Goal: Task Accomplishment & Management: Complete application form

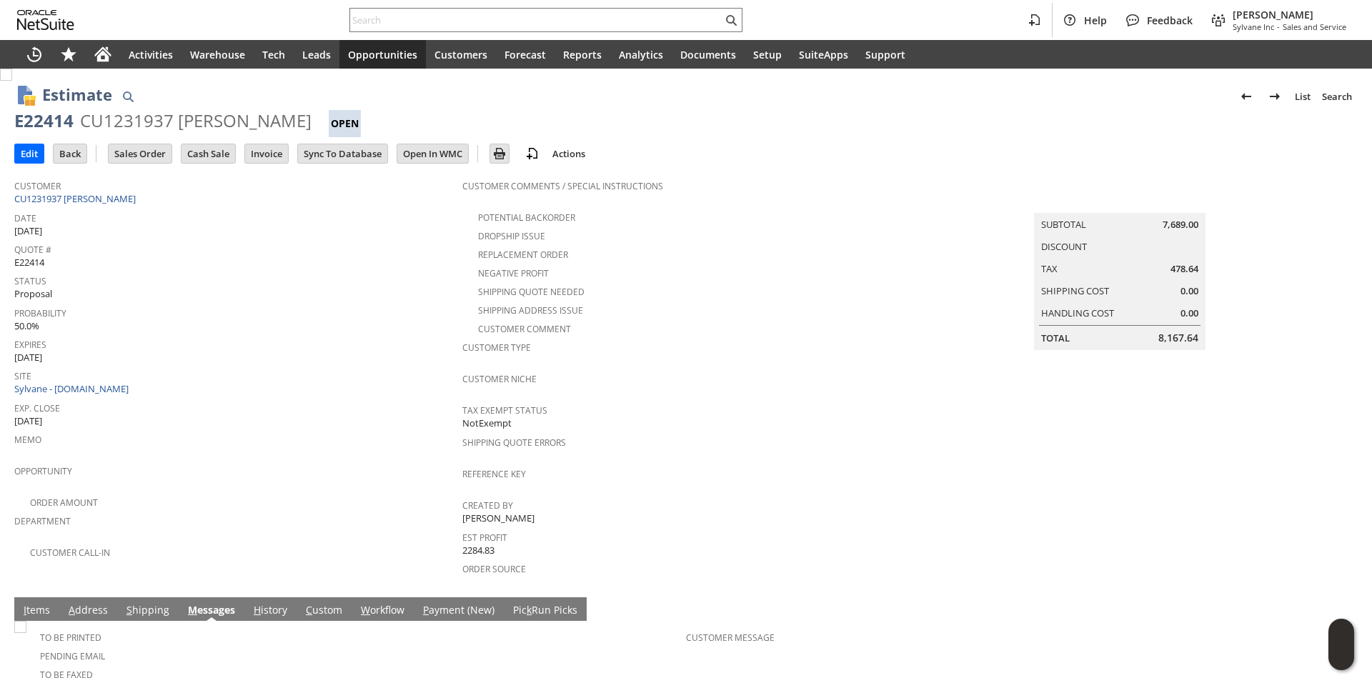
click at [401, 24] on input "text" at bounding box center [536, 19] width 372 height 17
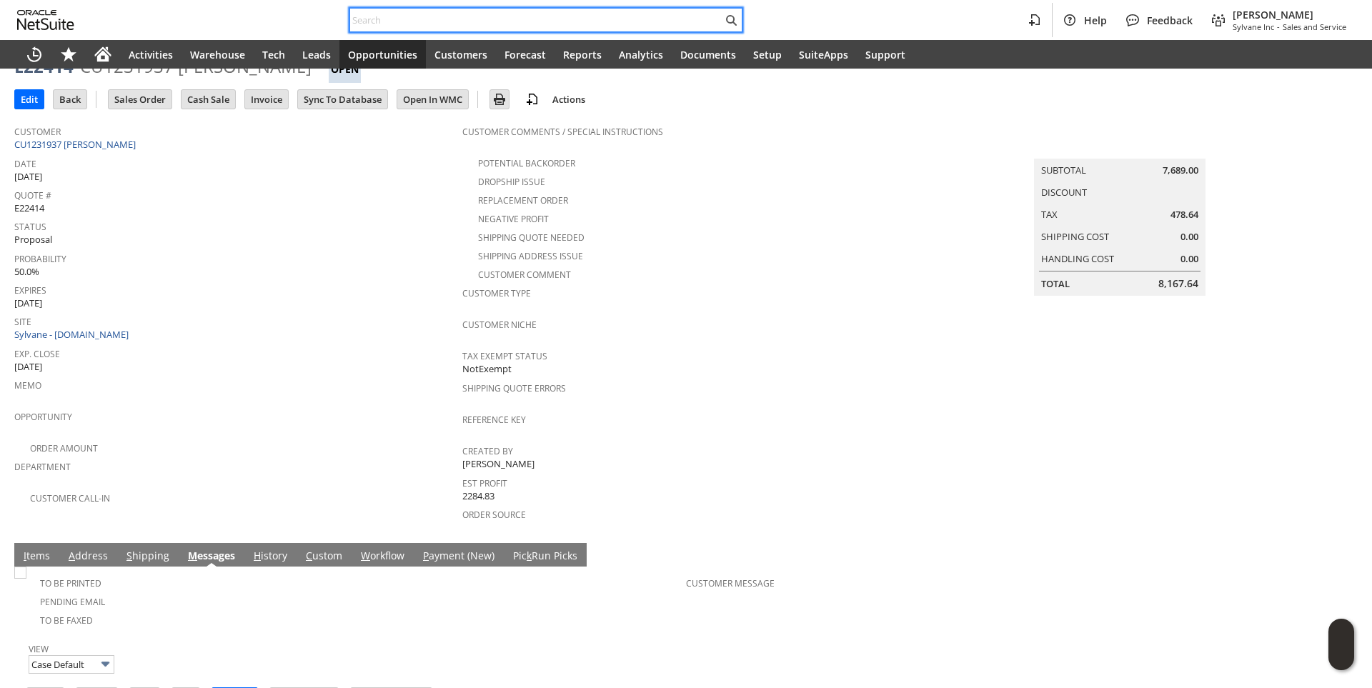
paste input "SY685EF32D192CE"
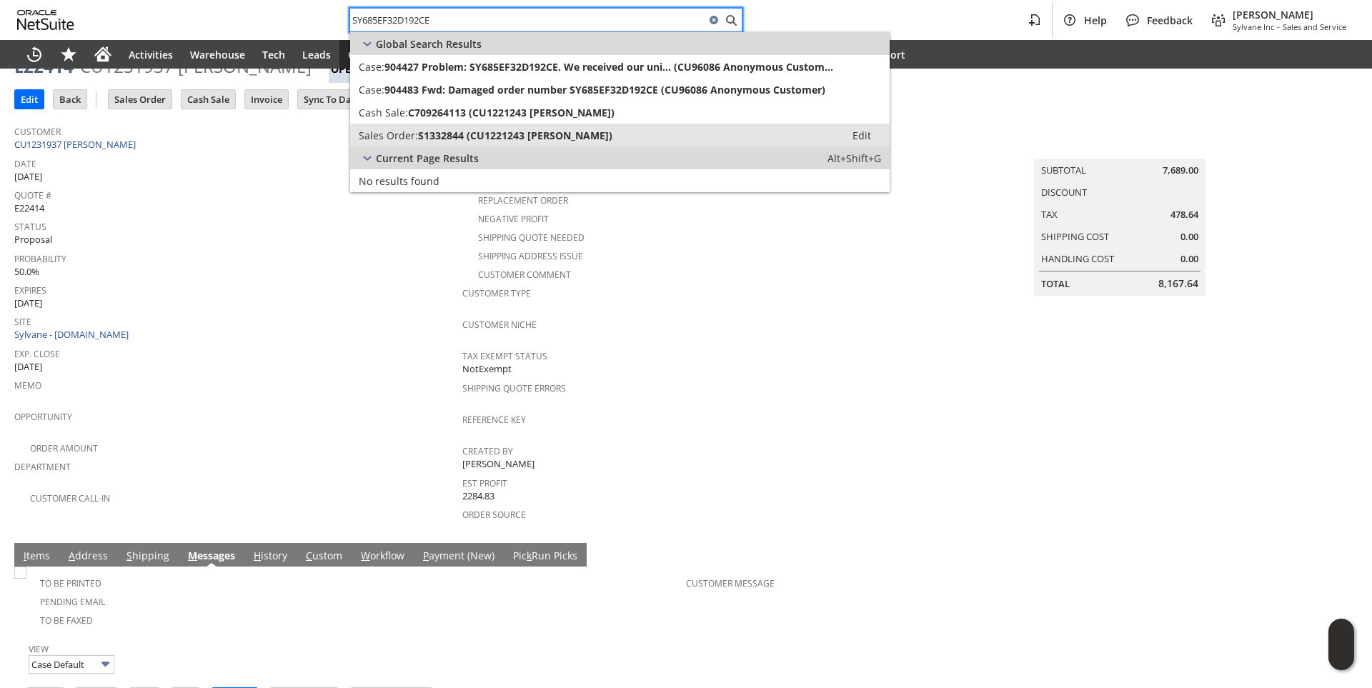
type input "SY685EF32D192CE"
click at [446, 142] on link "Sales Order: S1332844 (CU1221243 Thomas Jedynak) Edit" at bounding box center [620, 135] width 540 height 23
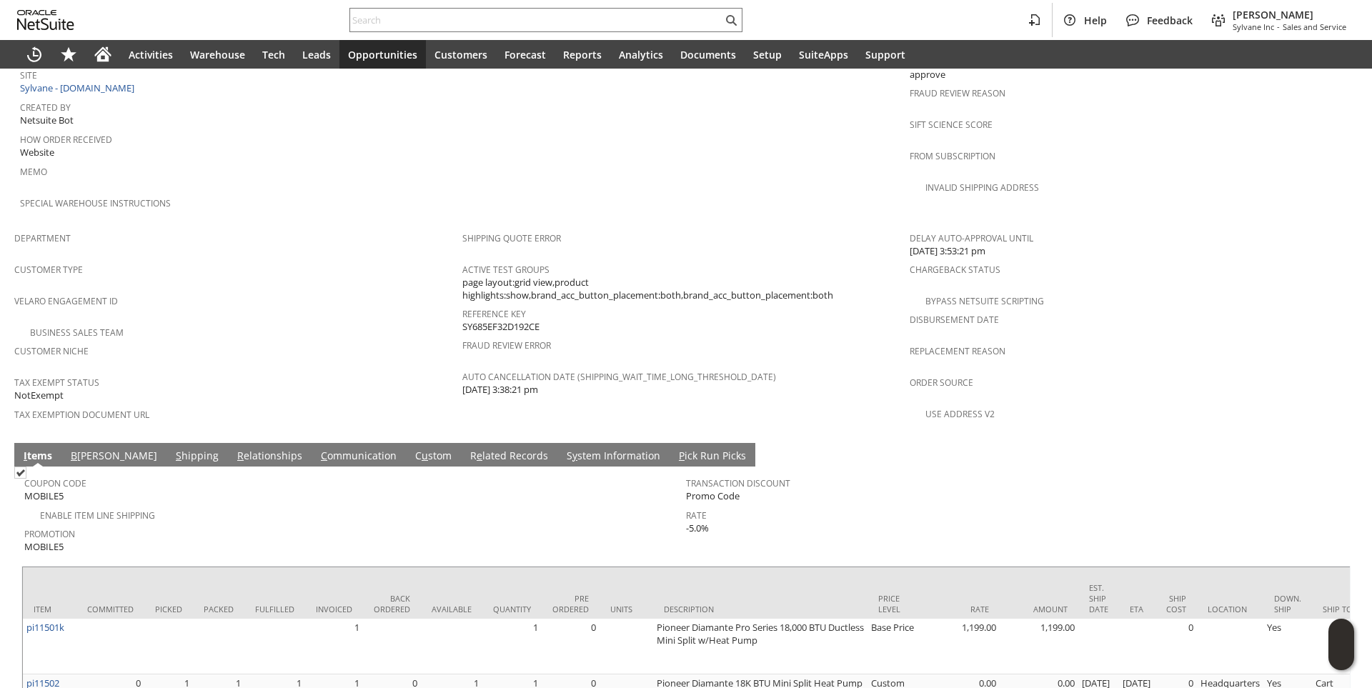
scroll to position [904, 0]
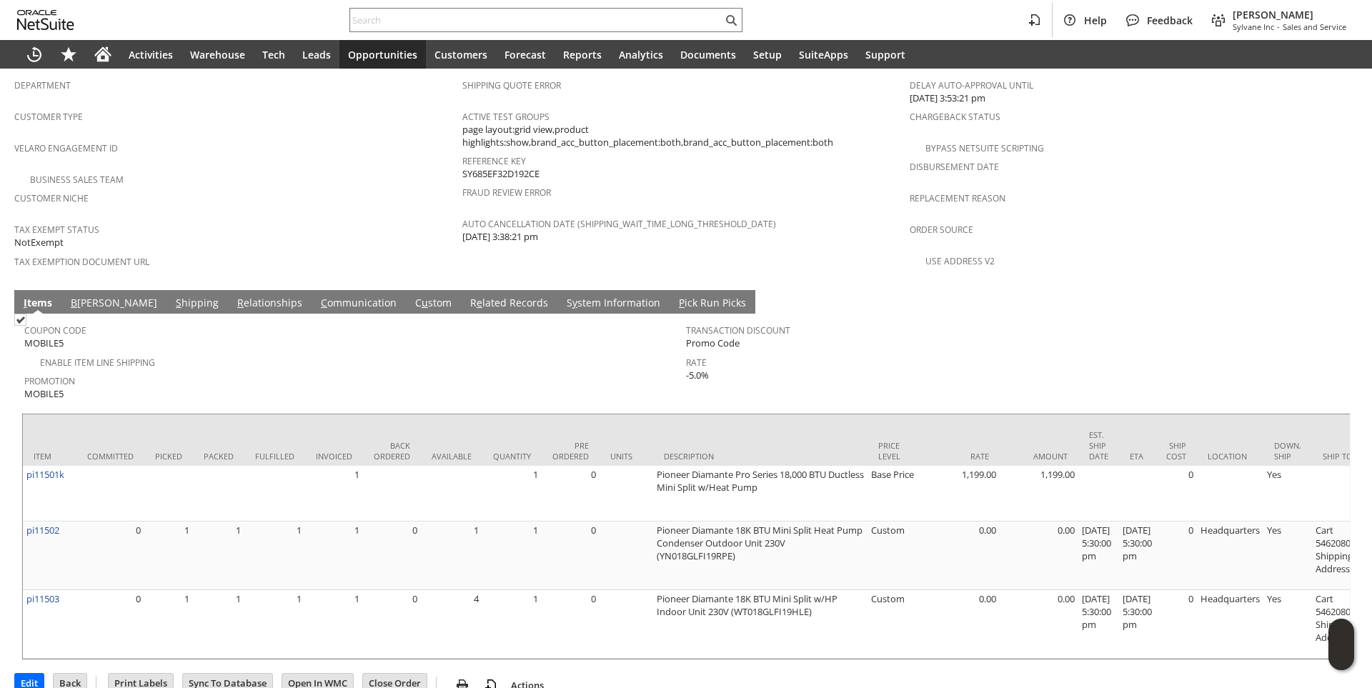
click at [172, 296] on link "S hipping" at bounding box center [197, 304] width 50 height 16
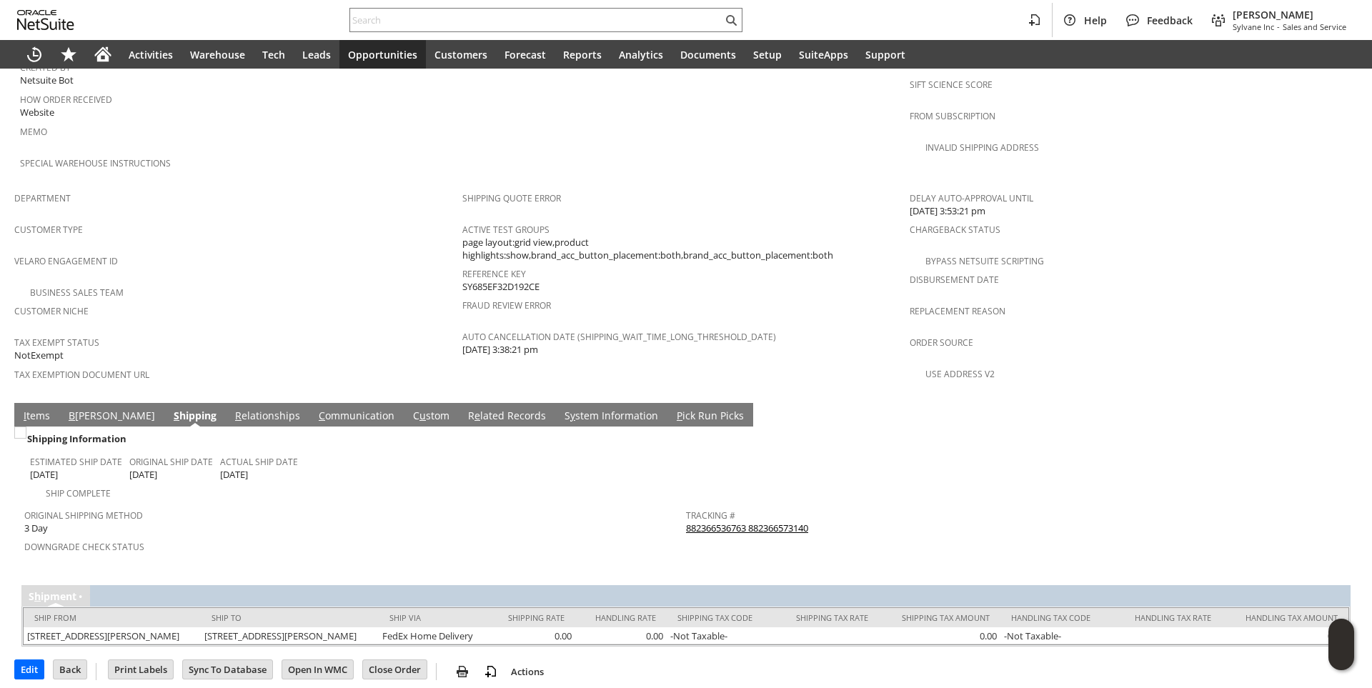
click at [720, 522] on link "882366536763 882366573140" at bounding box center [747, 528] width 122 height 13
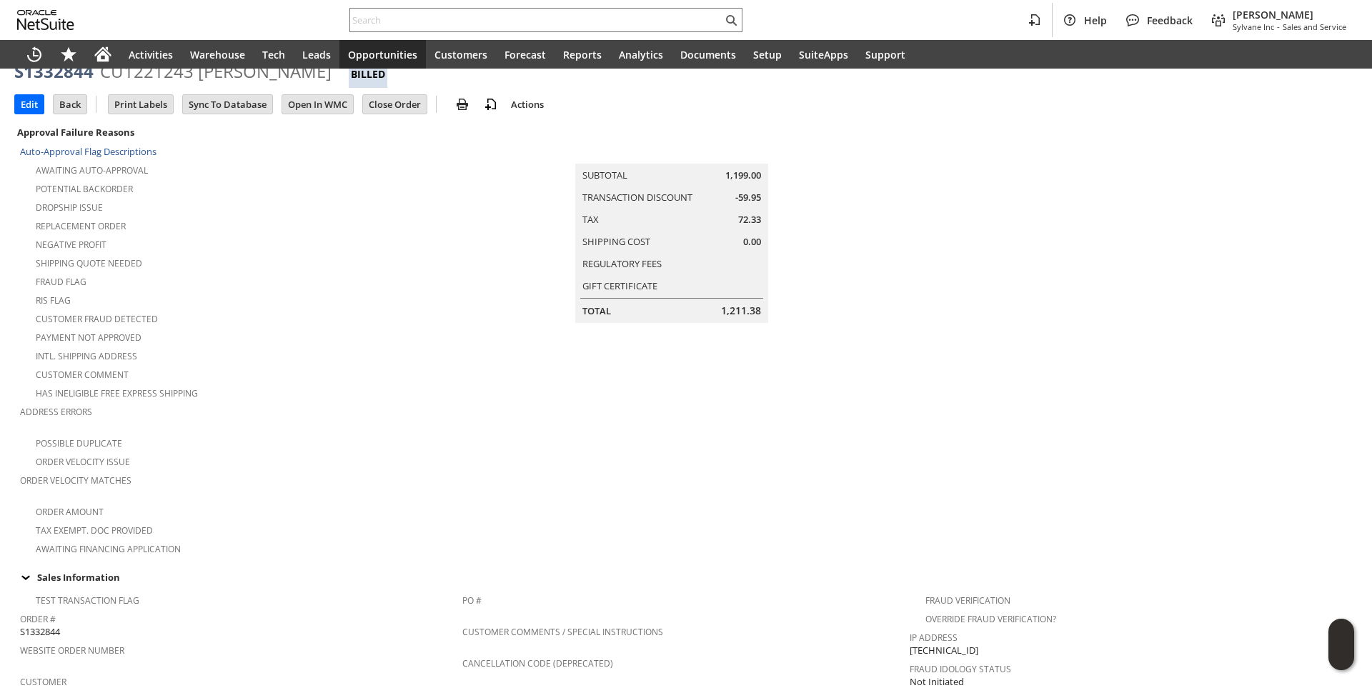
scroll to position [0, 0]
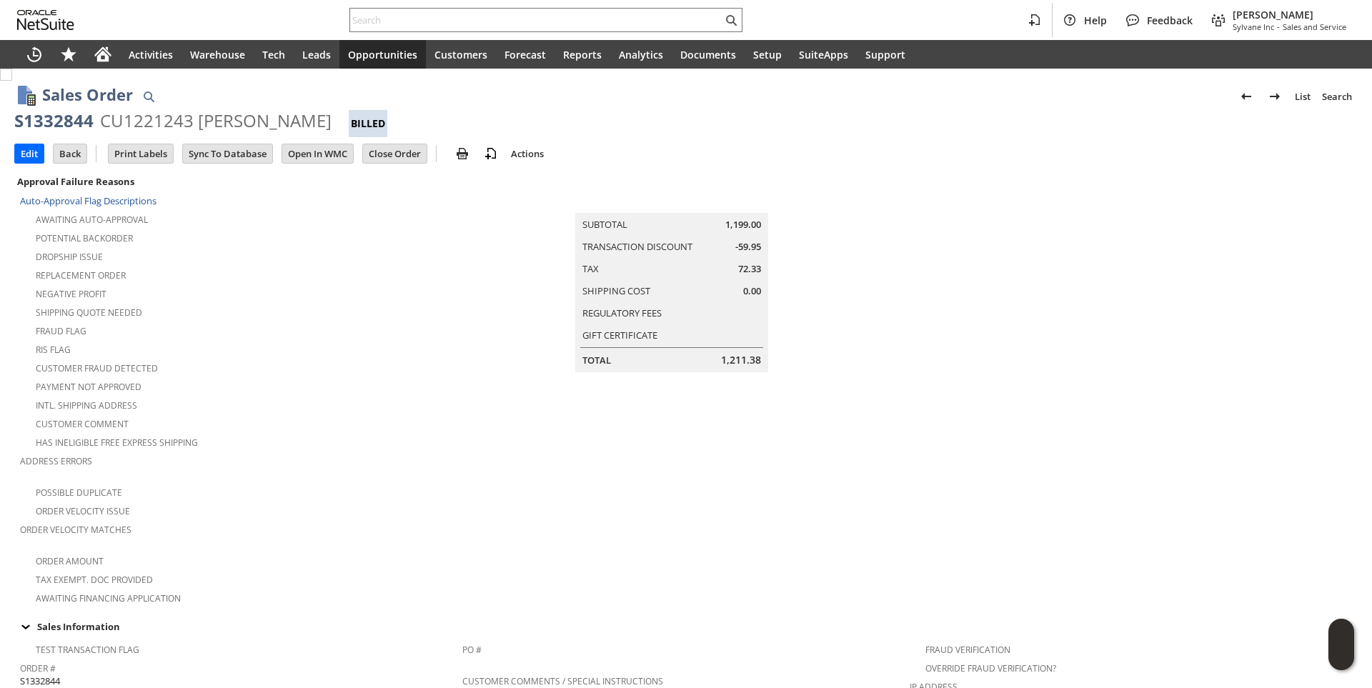
drag, startPoint x: 100, startPoint y: 117, endPoint x: 323, endPoint y: 116, distance: 223.0
click at [323, 116] on div "CU1221243 Thomas Jedynak" at bounding box center [216, 120] width 232 height 23
copy div "CU1221243 Thomas Jedynak"
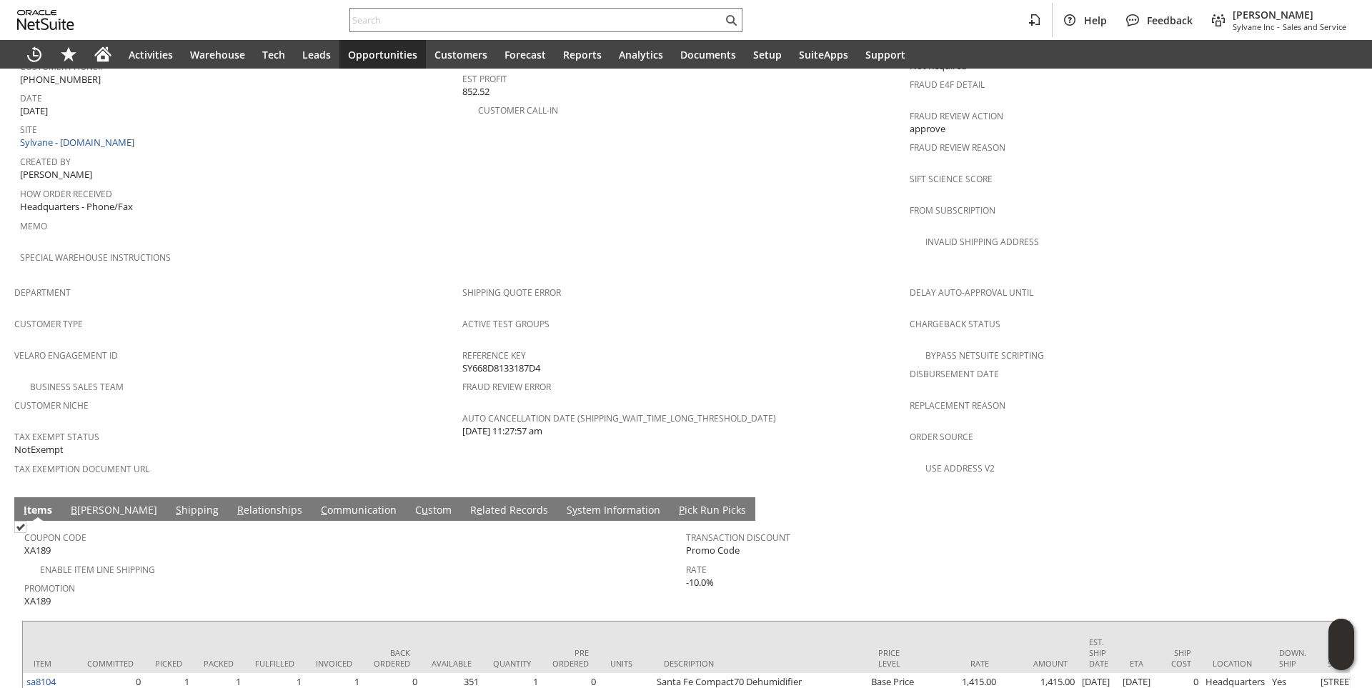
scroll to position [797, 0]
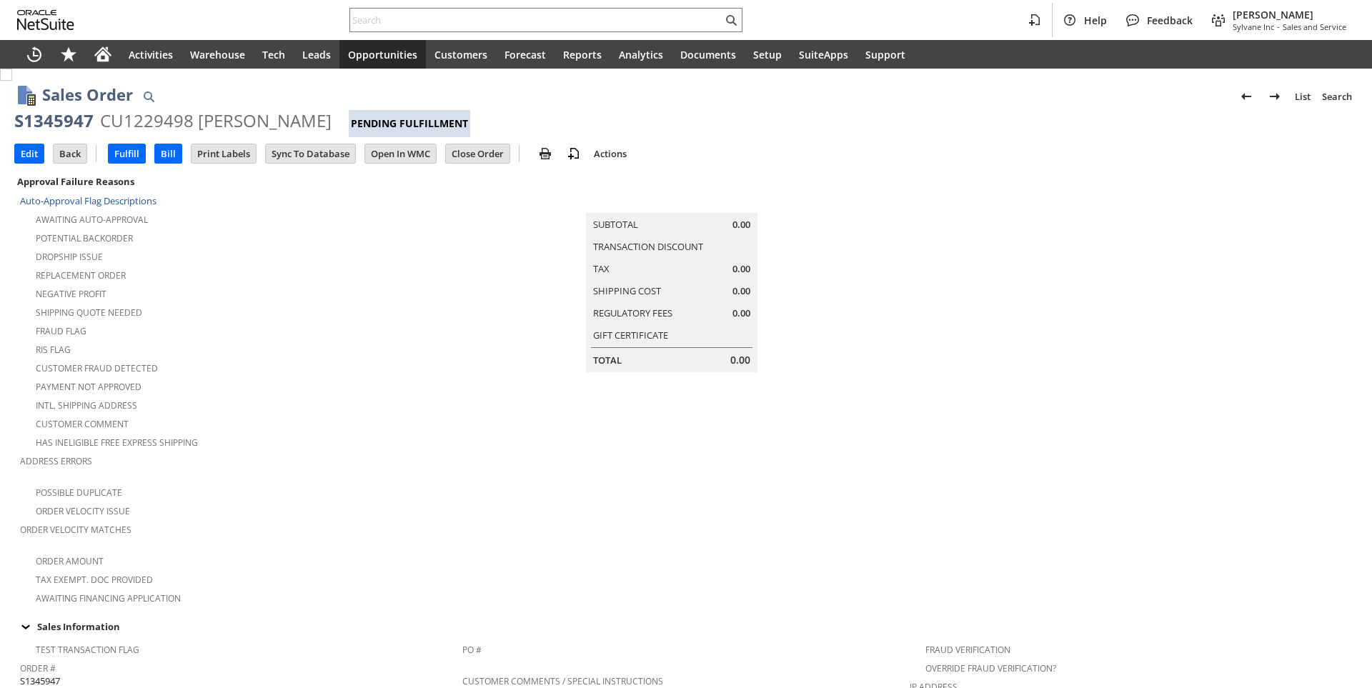
scroll to position [818, 0]
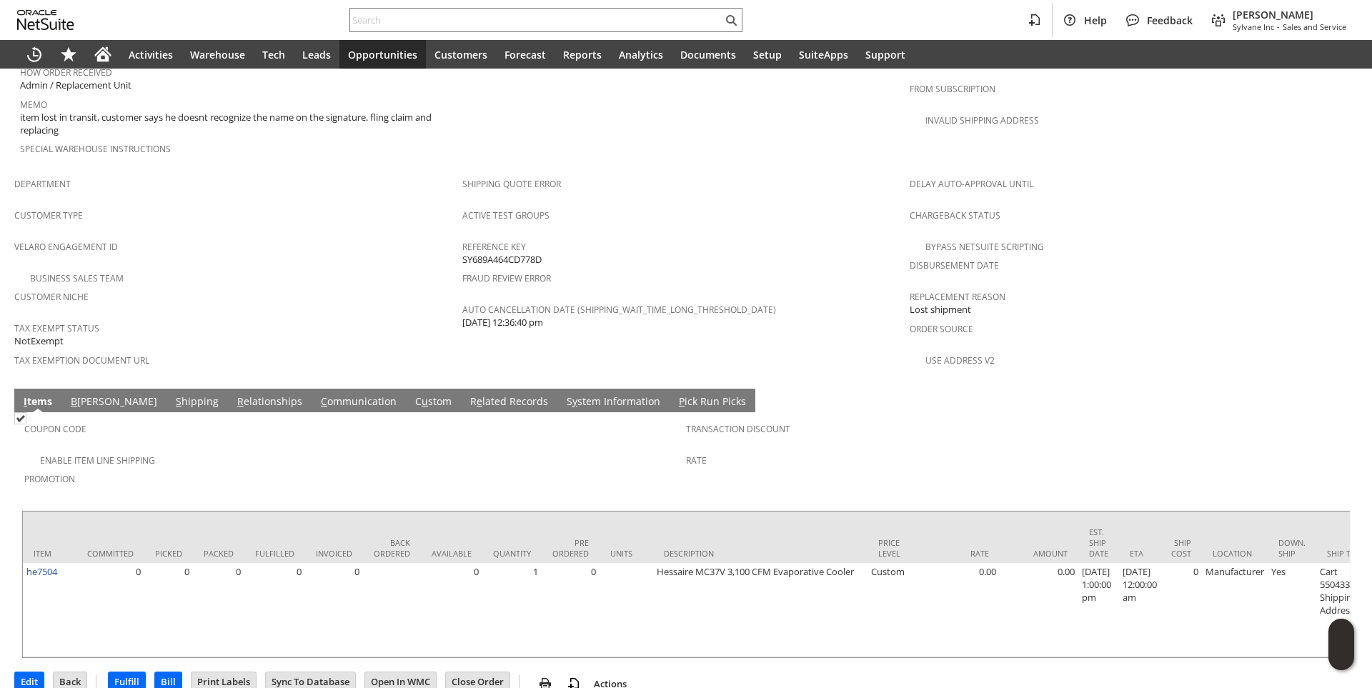
click at [172, 395] on link "S hipping" at bounding box center [197, 403] width 50 height 16
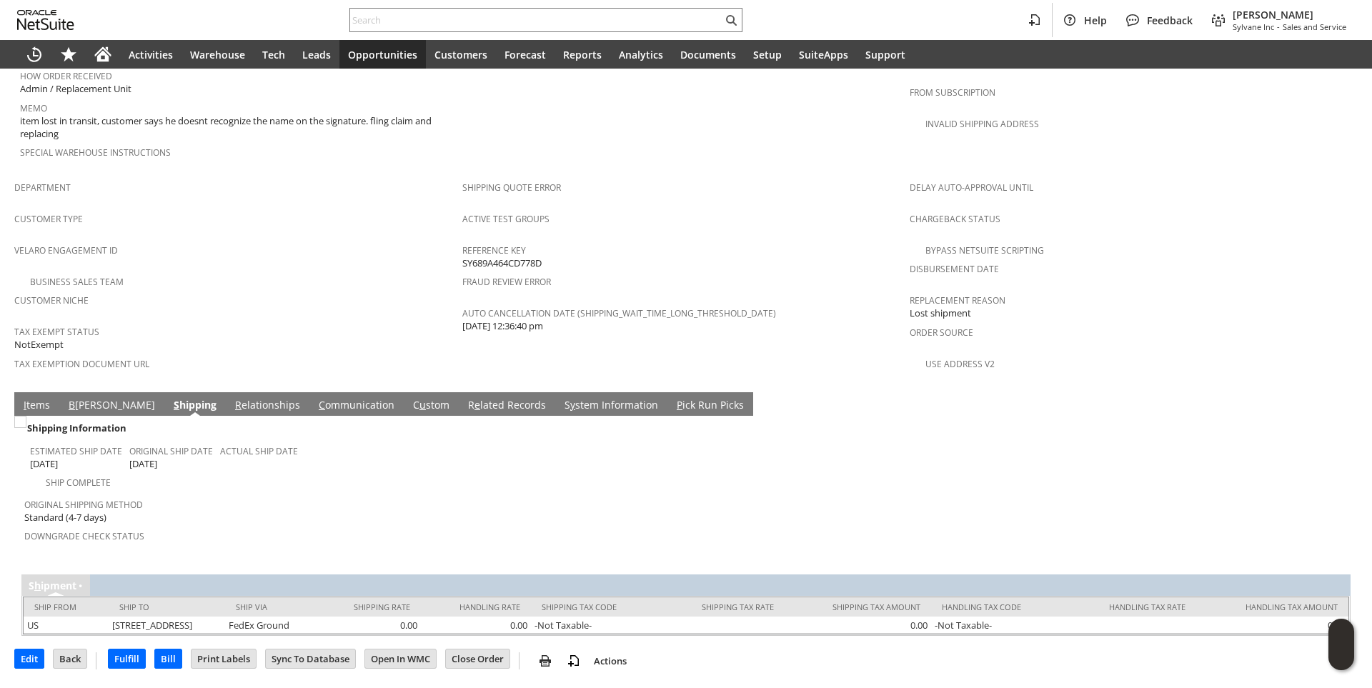
scroll to position [780, 0]
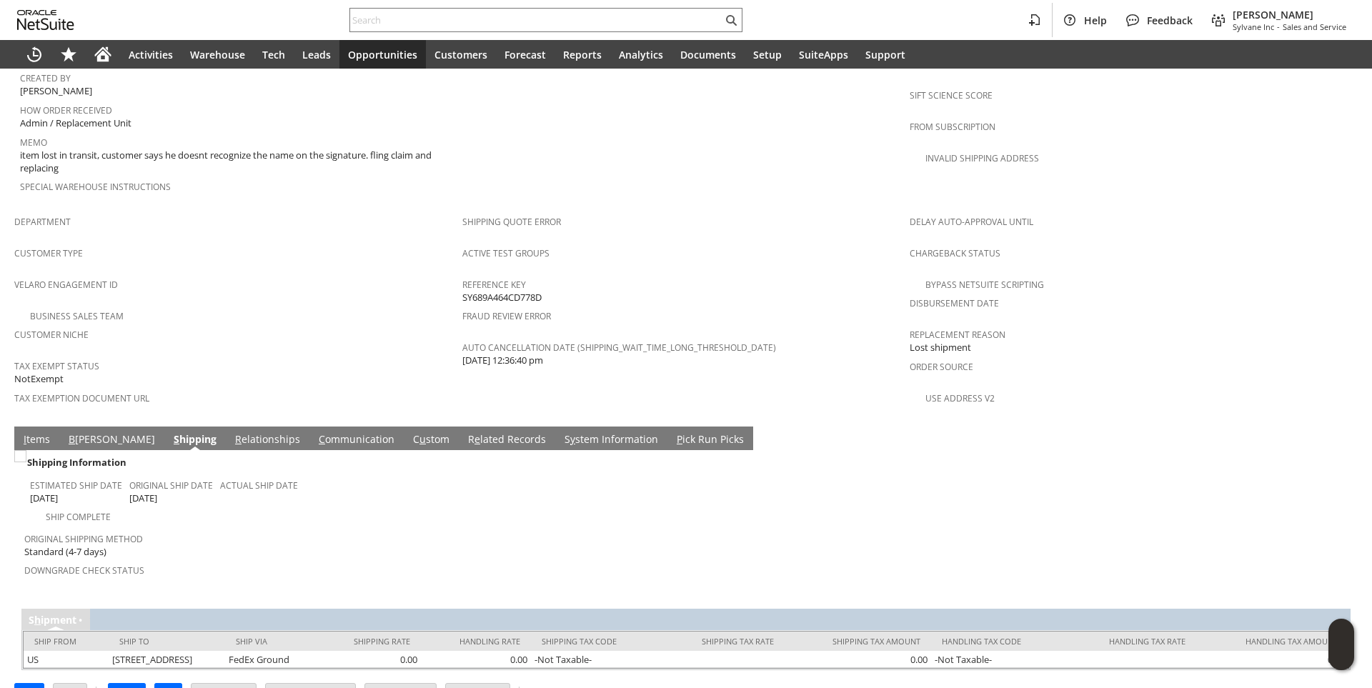
click at [41, 432] on link "I tems" at bounding box center [37, 440] width 34 height 16
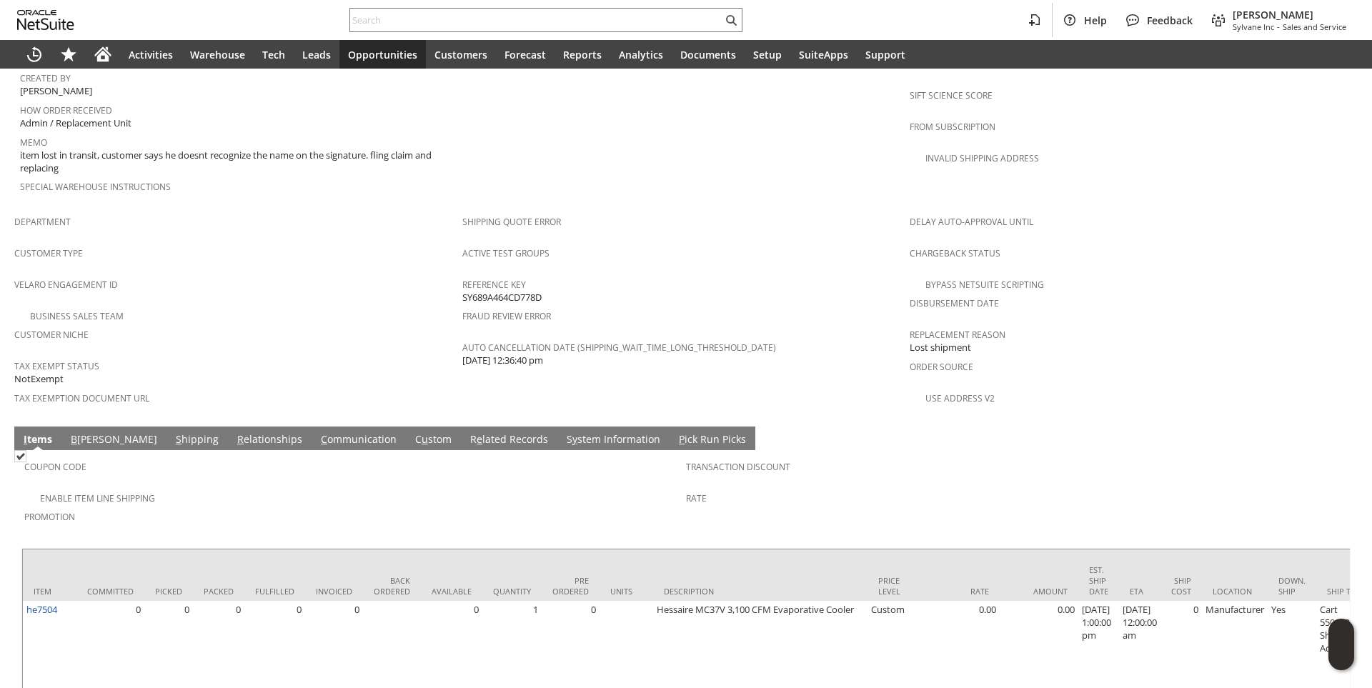
click at [172, 432] on link "S hipping" at bounding box center [197, 440] width 50 height 16
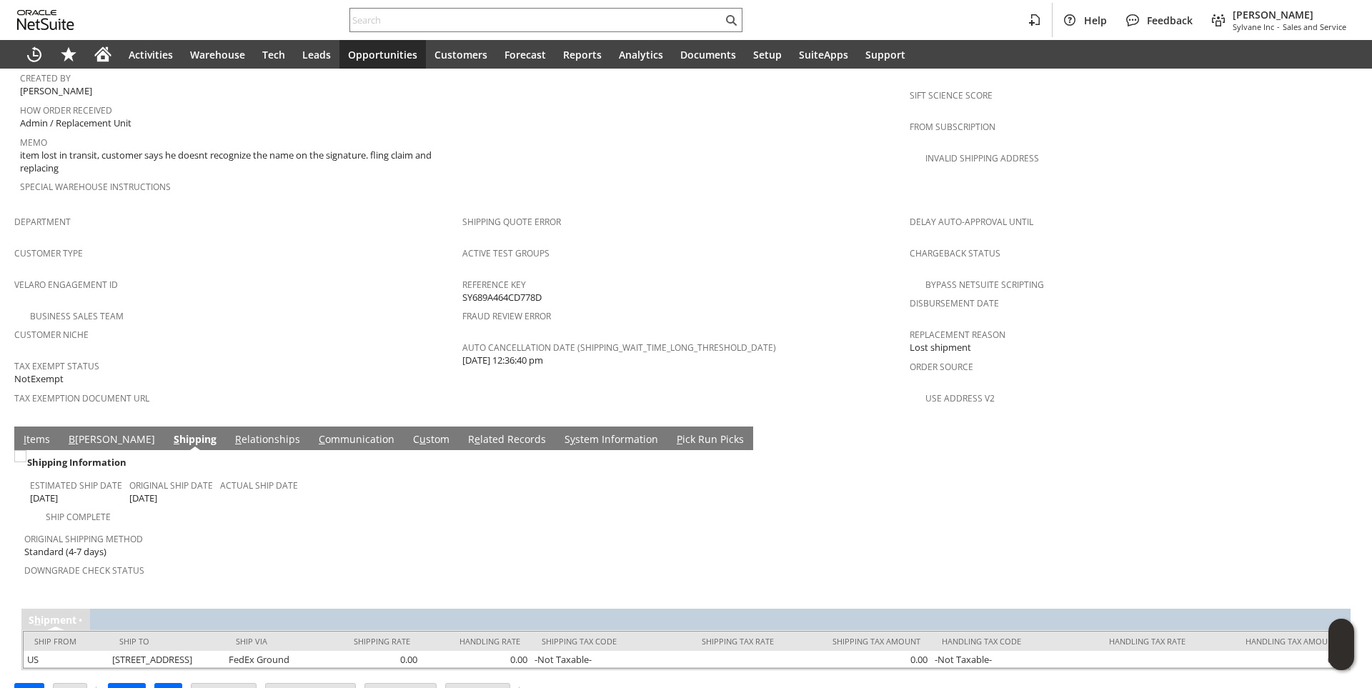
click at [39, 432] on link "I tems" at bounding box center [37, 440] width 34 height 16
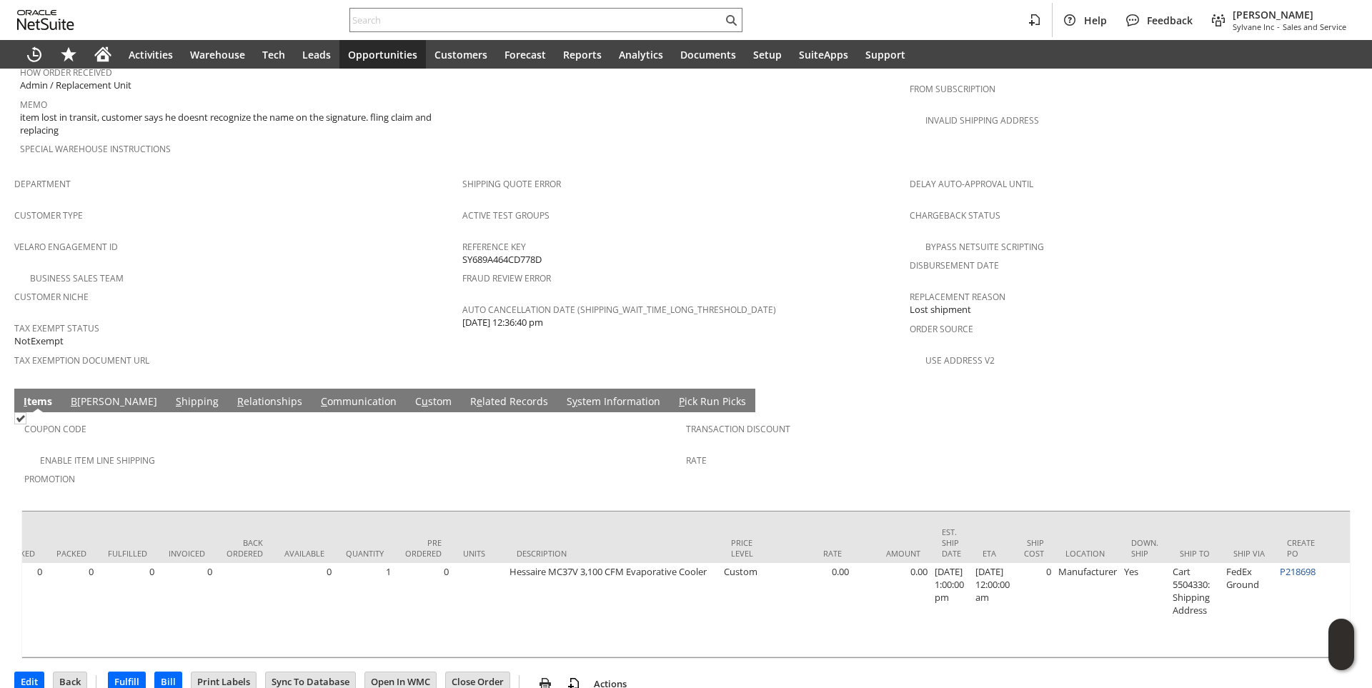
scroll to position [0, 297]
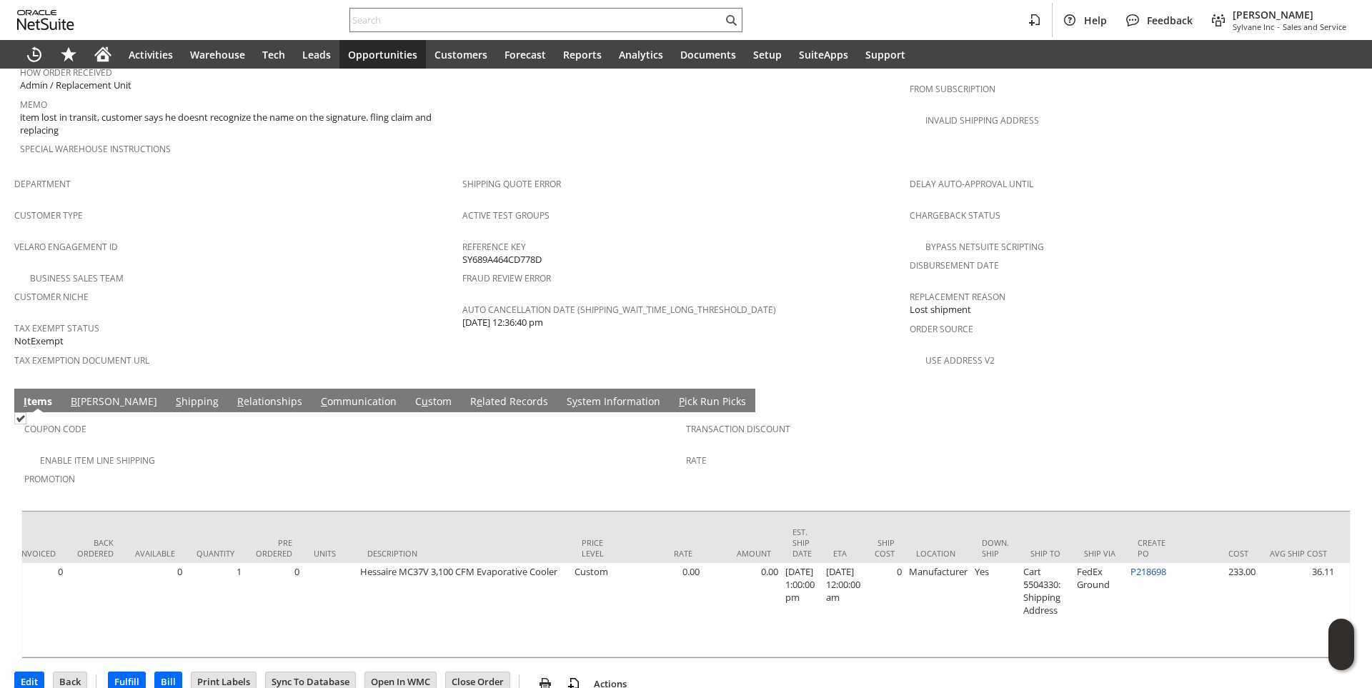
click at [391, 61] on span "Opportunities" at bounding box center [382, 55] width 69 height 14
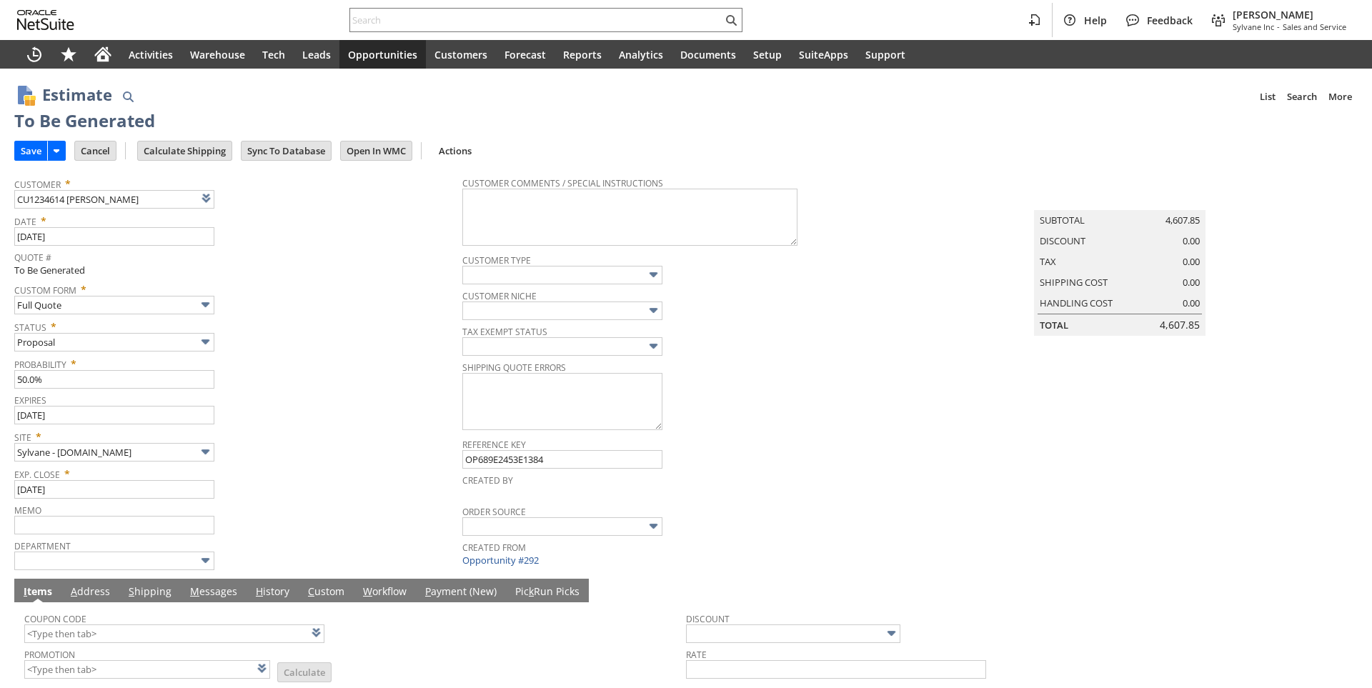
type input "Intelligent Recommendations ⁰"
type input "Add"
type input "Copy Previous"
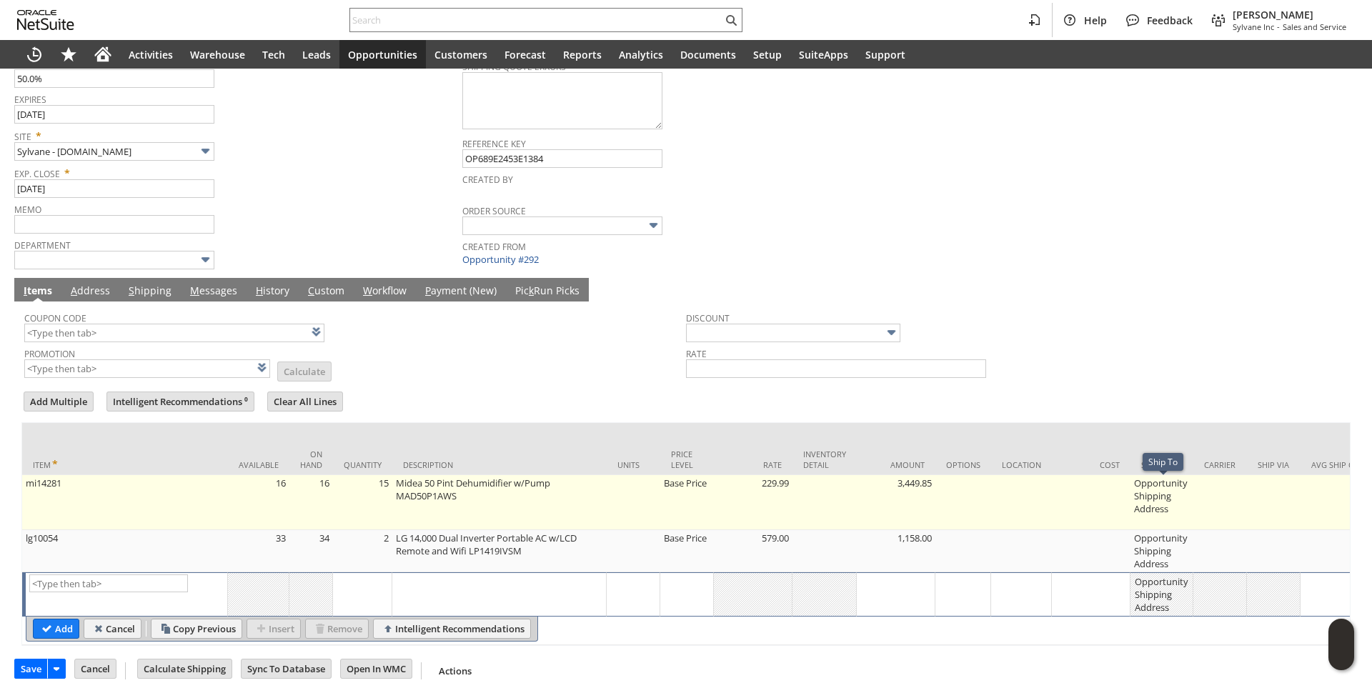
click at [1149, 494] on td "Opportunity Shipping Address" at bounding box center [1162, 502] width 63 height 55
type input "Opportunity Shipping Address"
type input "OK"
type input "Make Copy"
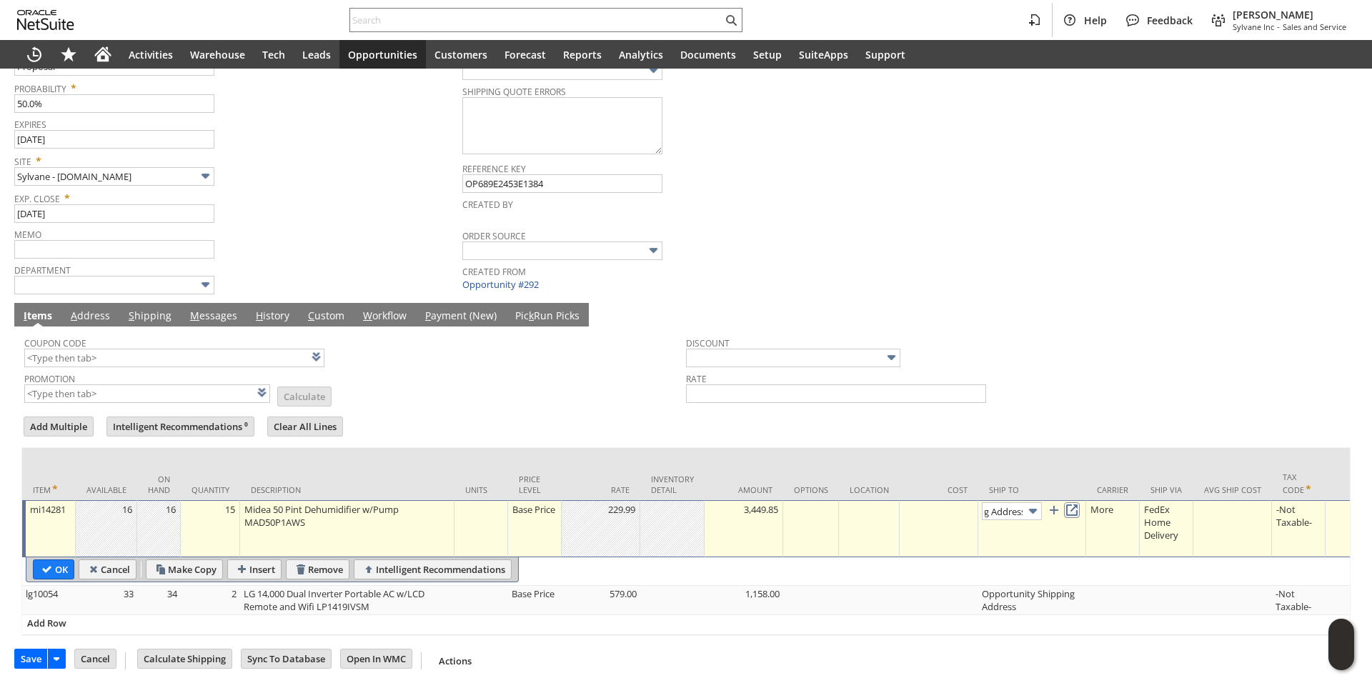
scroll to position [0, 0]
click at [1076, 503] on link at bounding box center [1072, 510] width 16 height 16
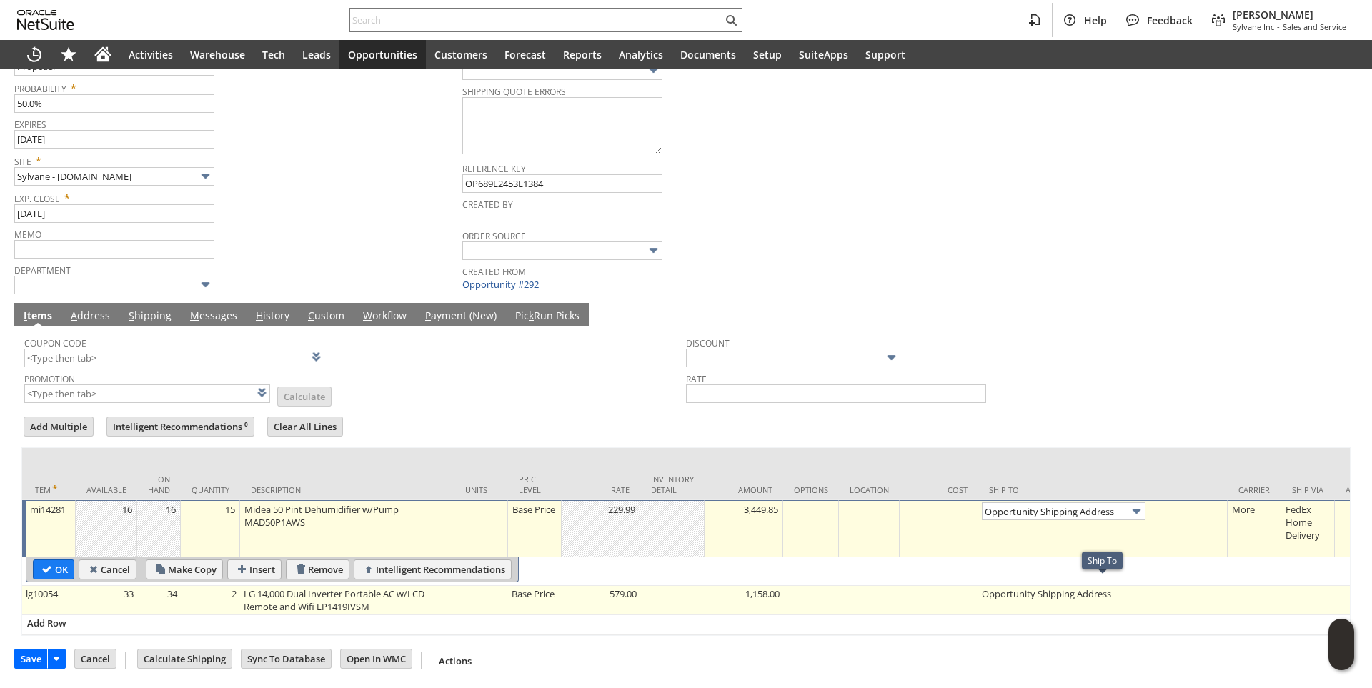
click at [1028, 588] on td "Opportunity Shipping Address" at bounding box center [1102, 600] width 249 height 29
type input "lg10054"
type input "OK"
type input "Make Copy"
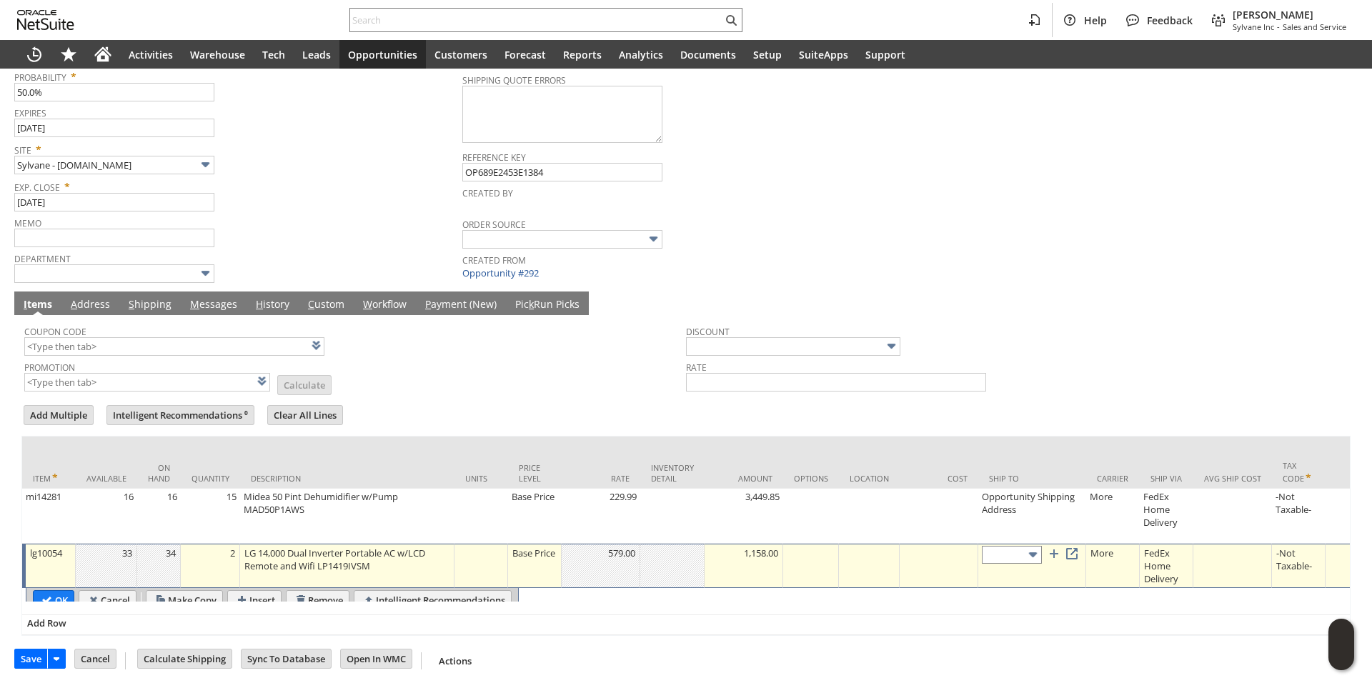
click at [999, 562] on input "text" at bounding box center [1012, 555] width 60 height 18
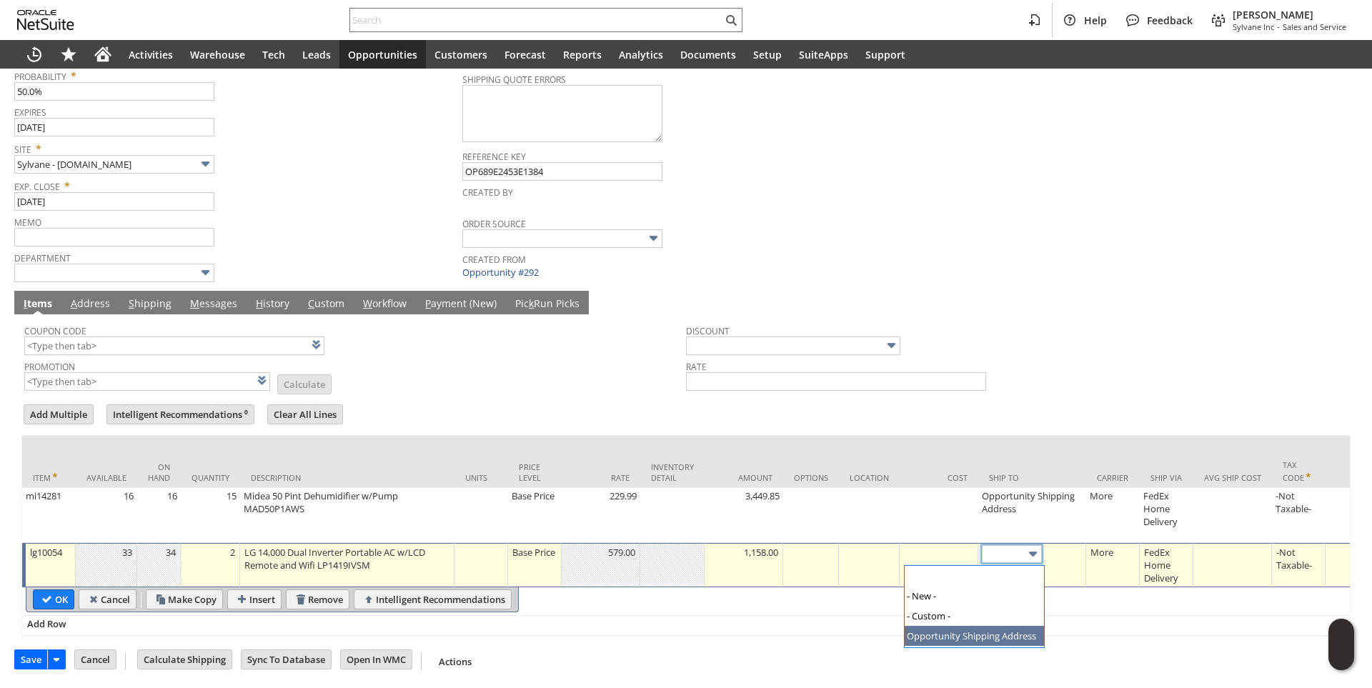
type input "Opportunity Shipping Address"
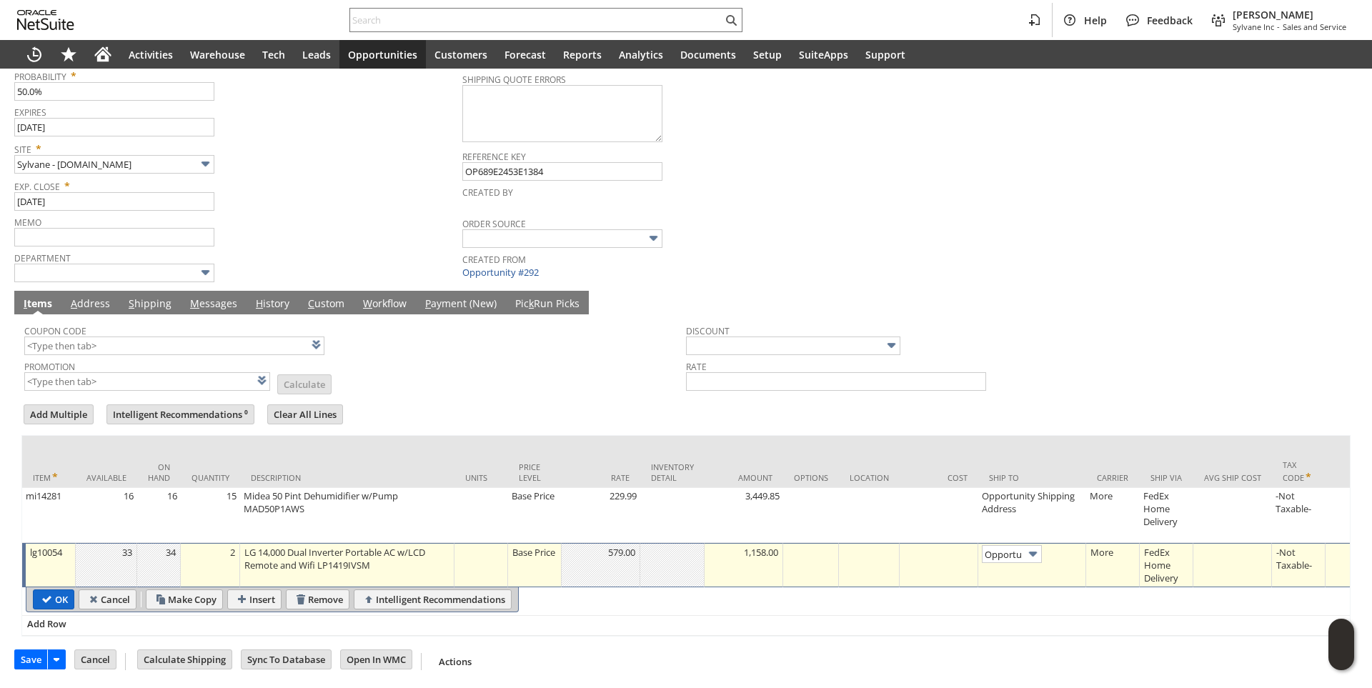
click at [60, 604] on input "OK" at bounding box center [54, 599] width 40 height 19
type input "Add"
type input "Copy Previous"
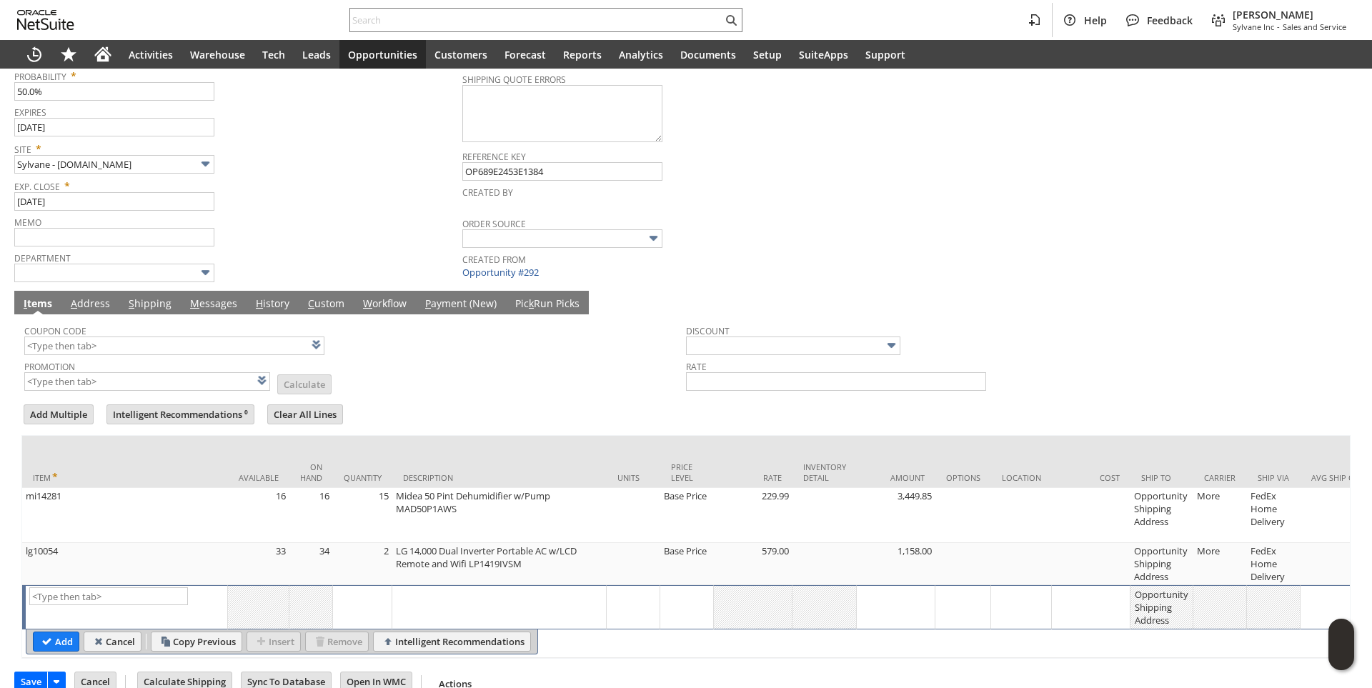
click at [202, 308] on link "M essages" at bounding box center [214, 305] width 54 height 16
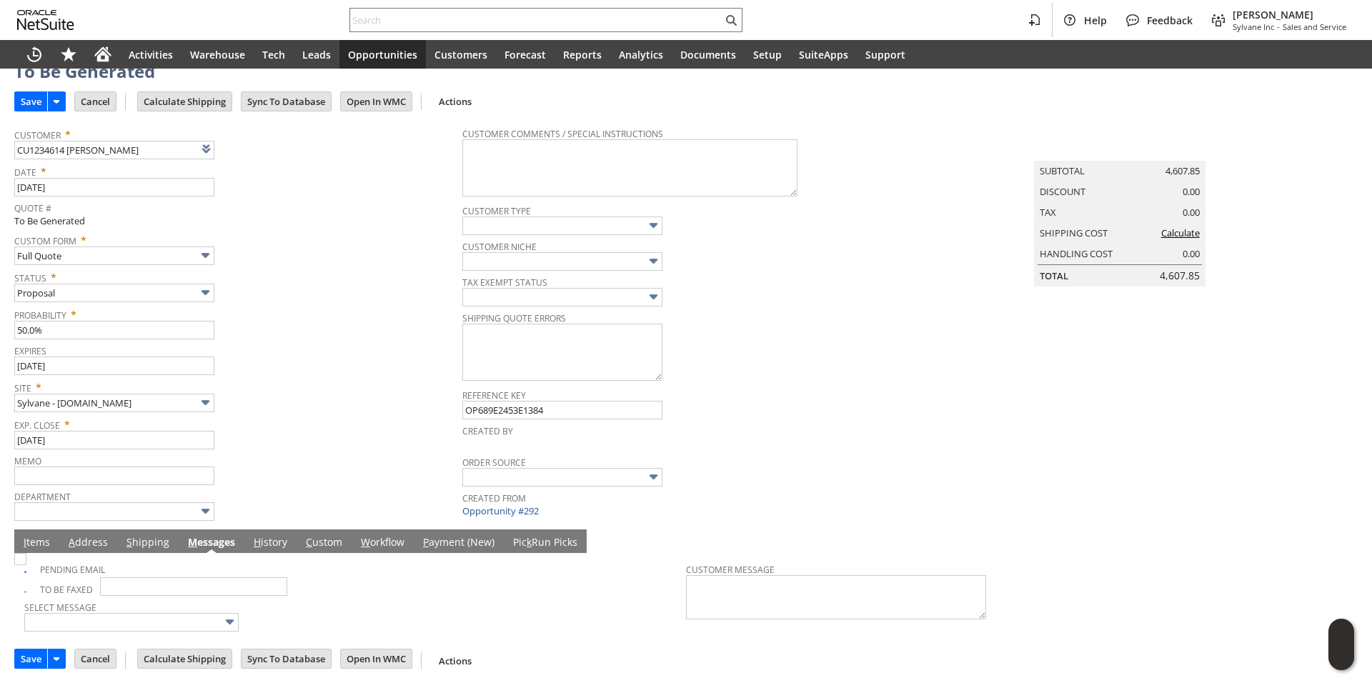
click at [37, 538] on link "I tems" at bounding box center [37, 543] width 34 height 16
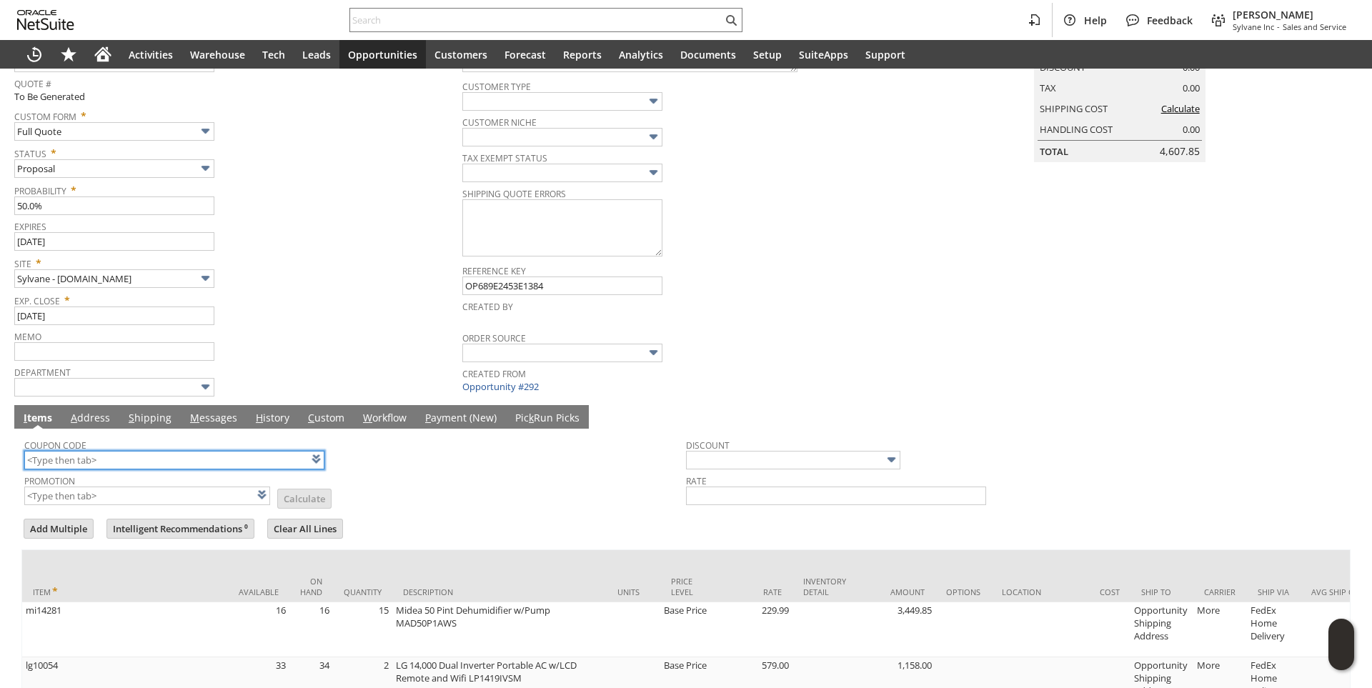
scroll to position [324, 0]
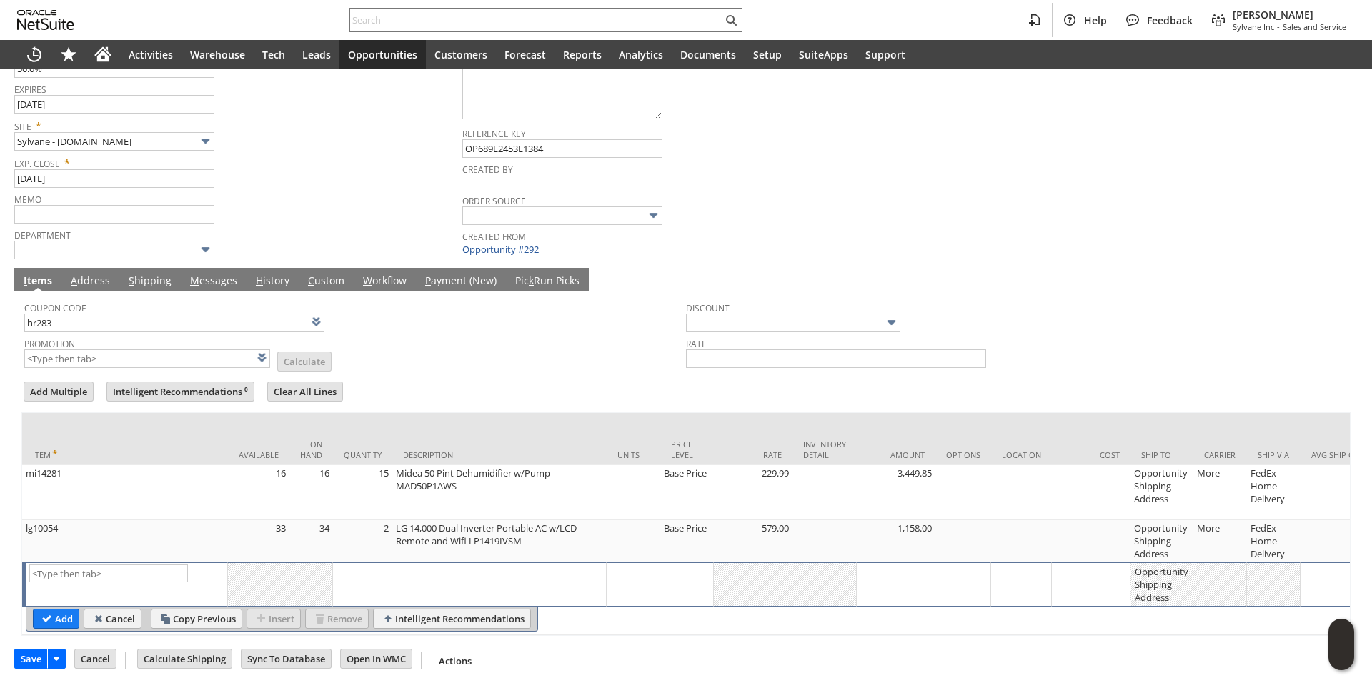
click at [531, 382] on form "Add Multiple Intelligent Recommendations ⁰ Clear All Lines Line Items All Item …" at bounding box center [685, 508] width 1329 height 257
type input "HR283"
type input "Promo Code"
type input "-5.0%"
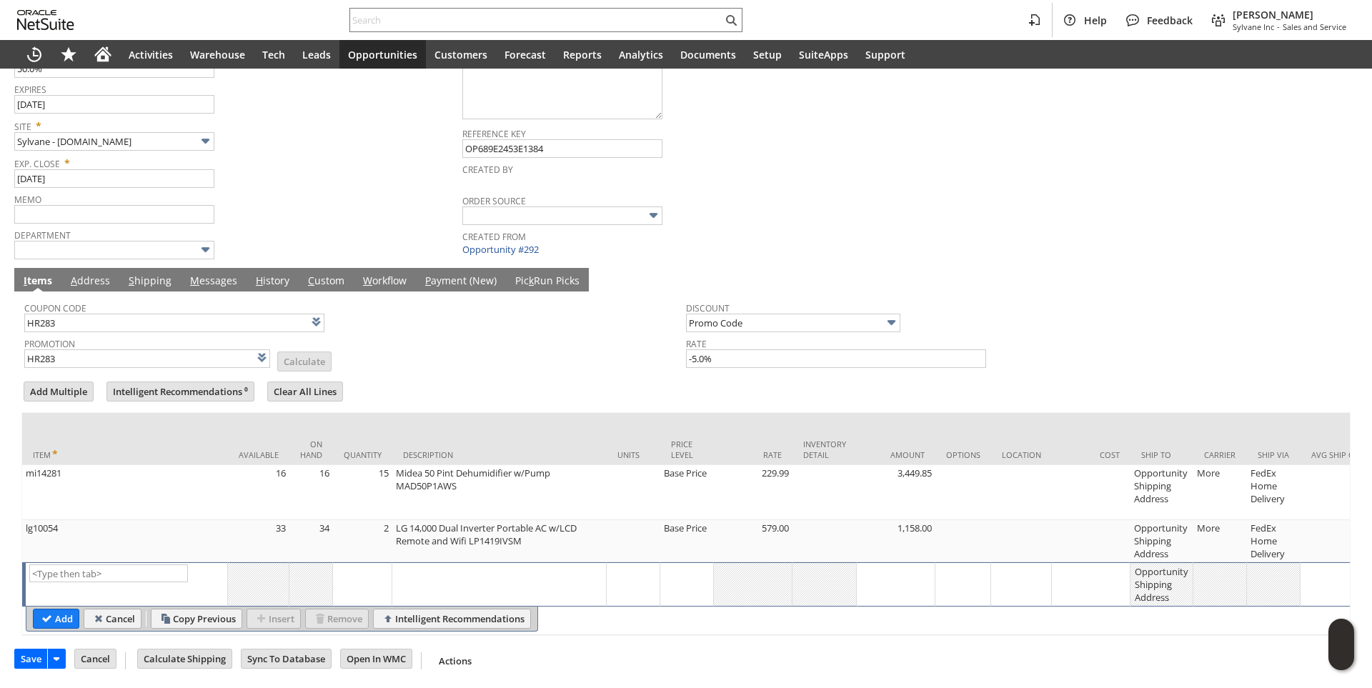
scroll to position [0, 0]
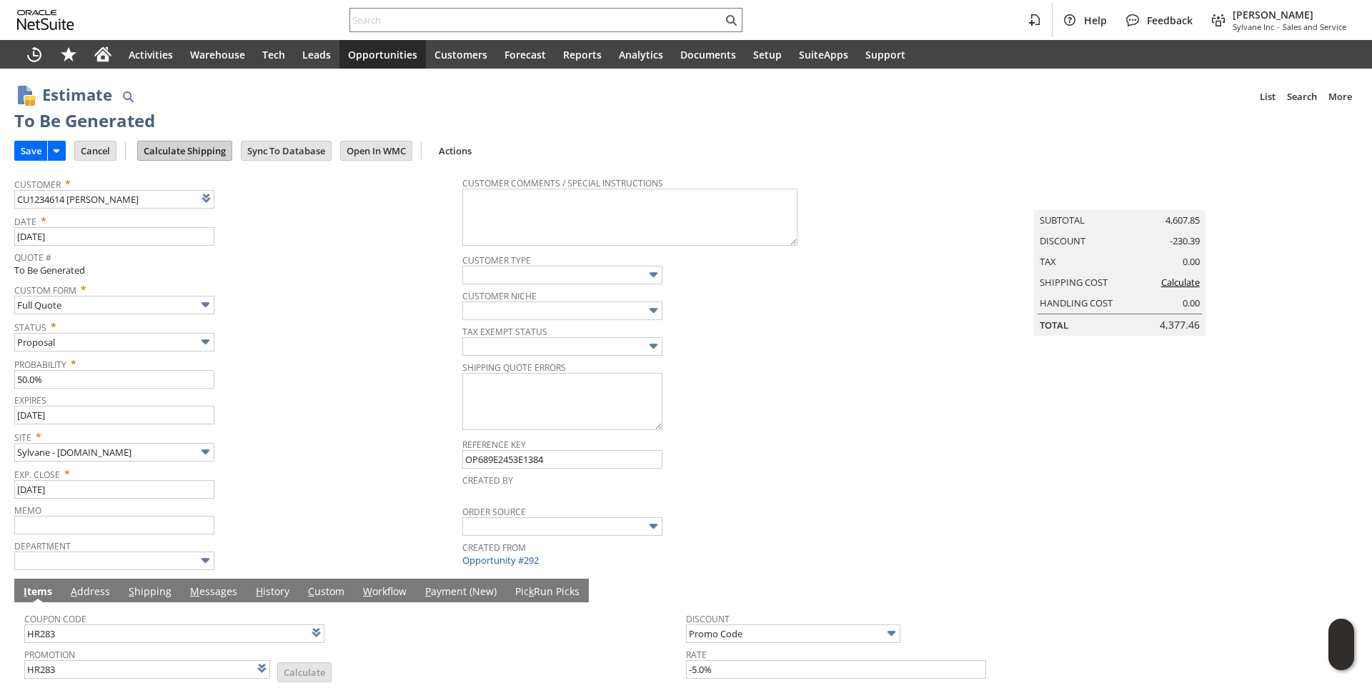
click at [198, 152] on input "Calculate Shipping" at bounding box center [185, 151] width 94 height 19
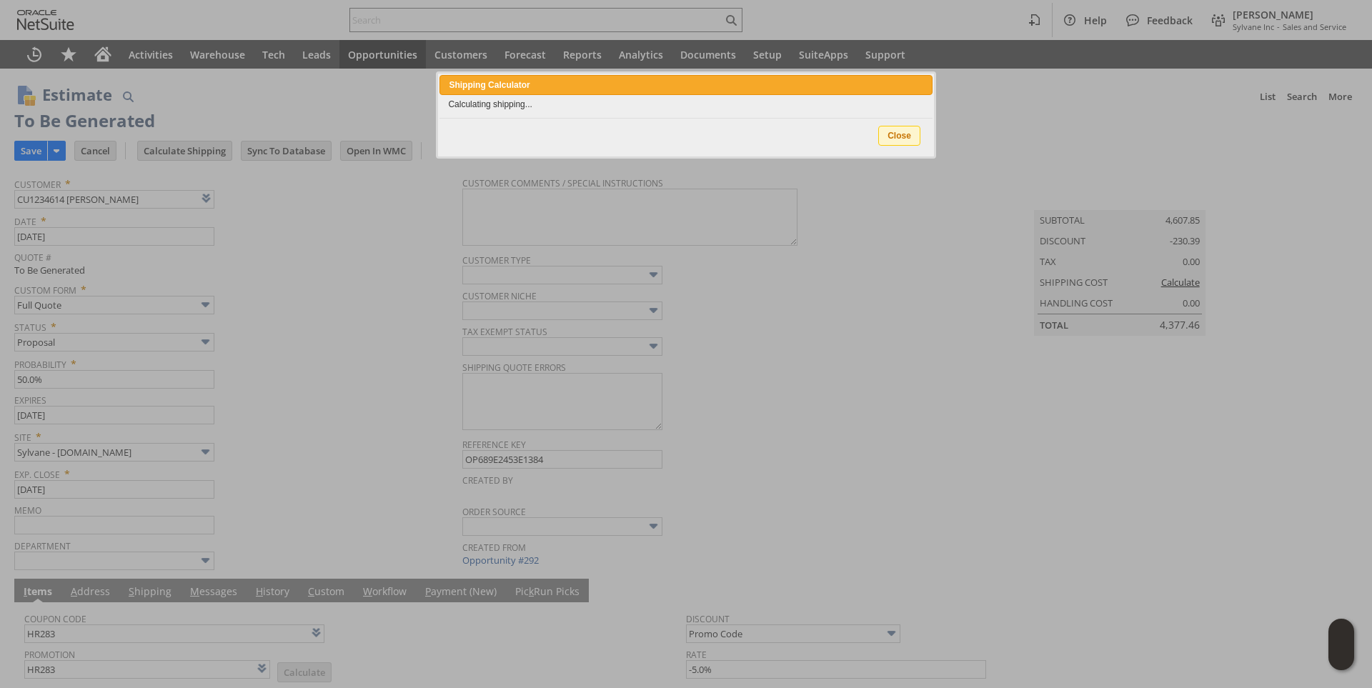
type input "NotExempt"
type input "Add"
type input "Copy Previous"
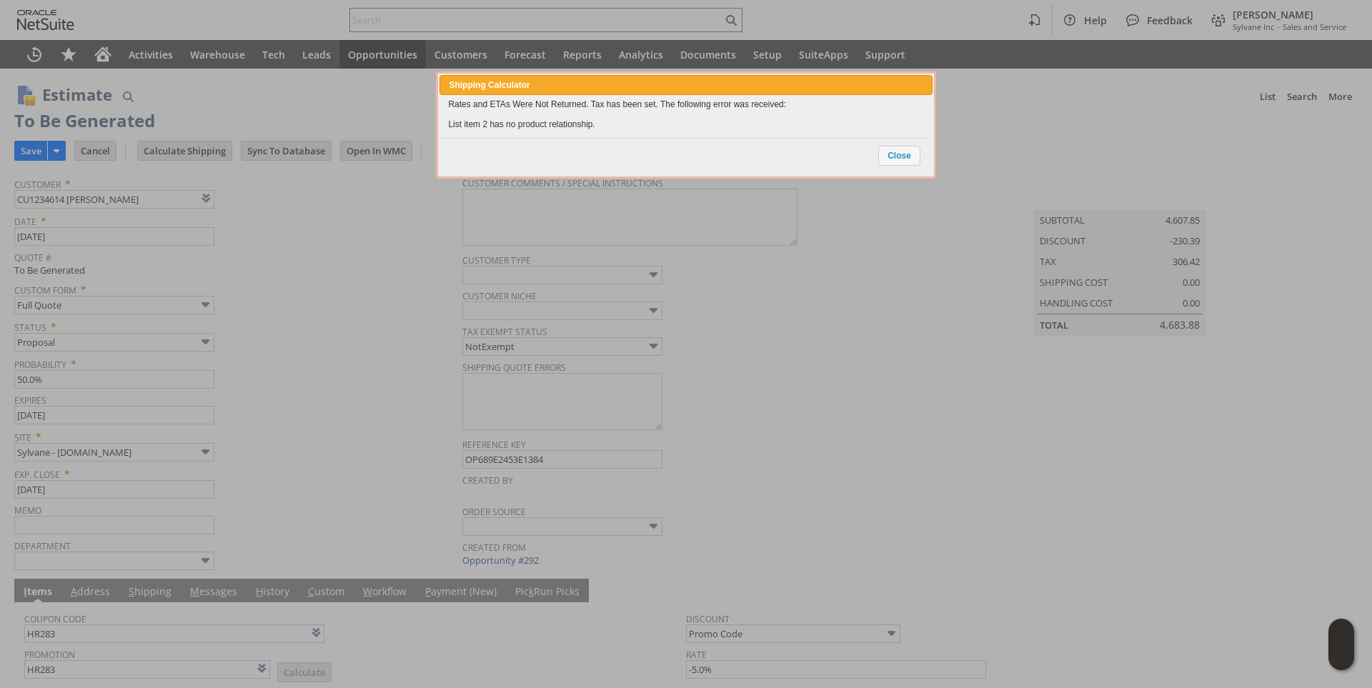
scroll to position [323, 0]
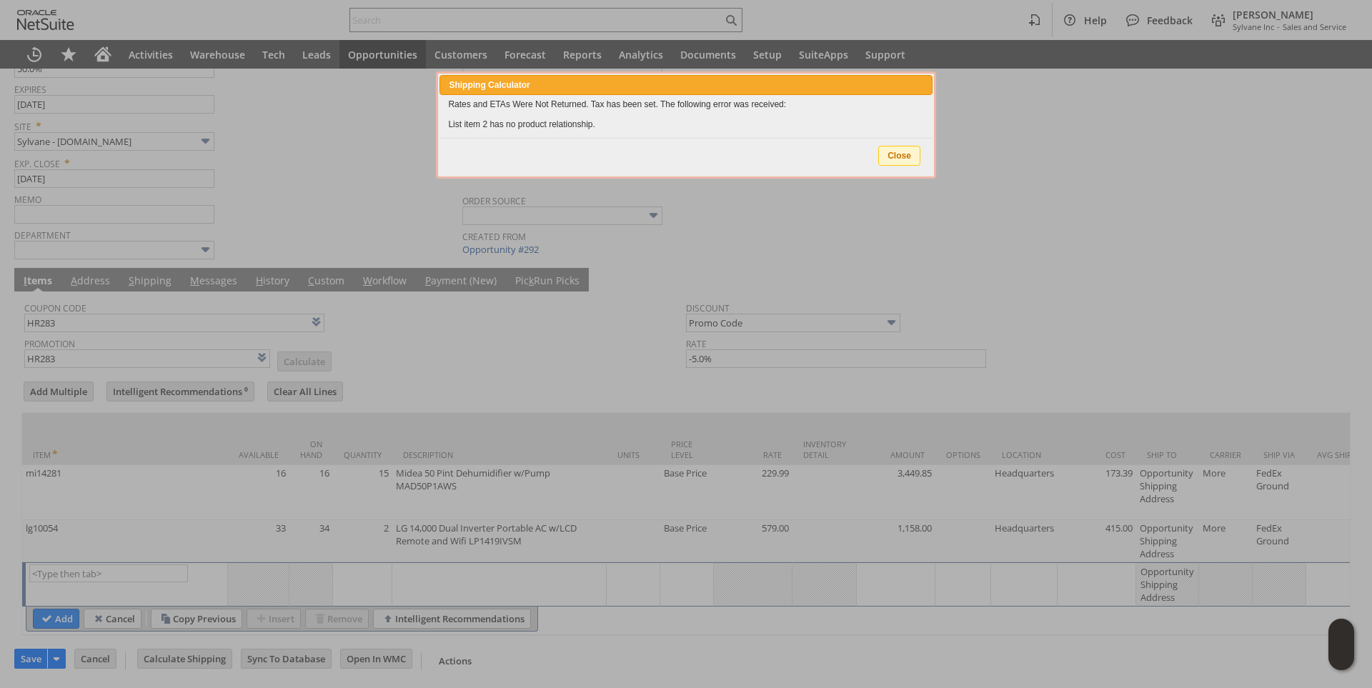
click at [899, 155] on span "Close" at bounding box center [899, 156] width 41 height 19
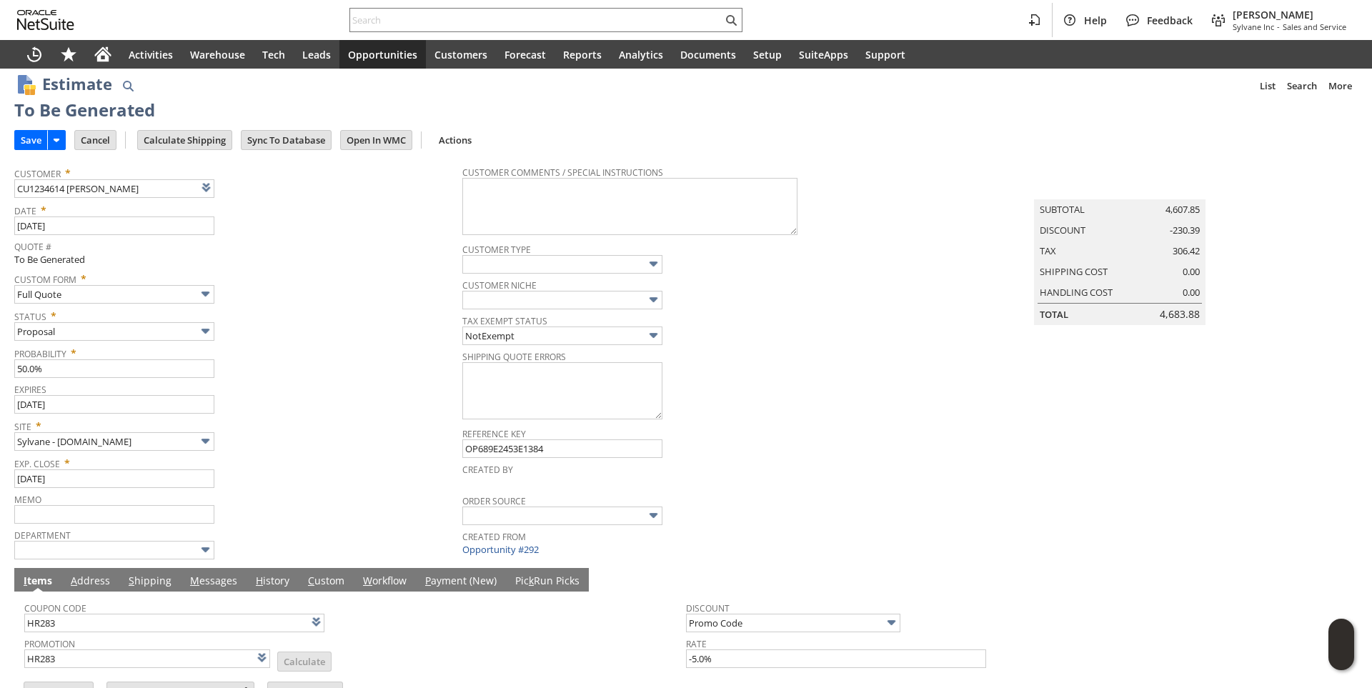
scroll to position [0, 0]
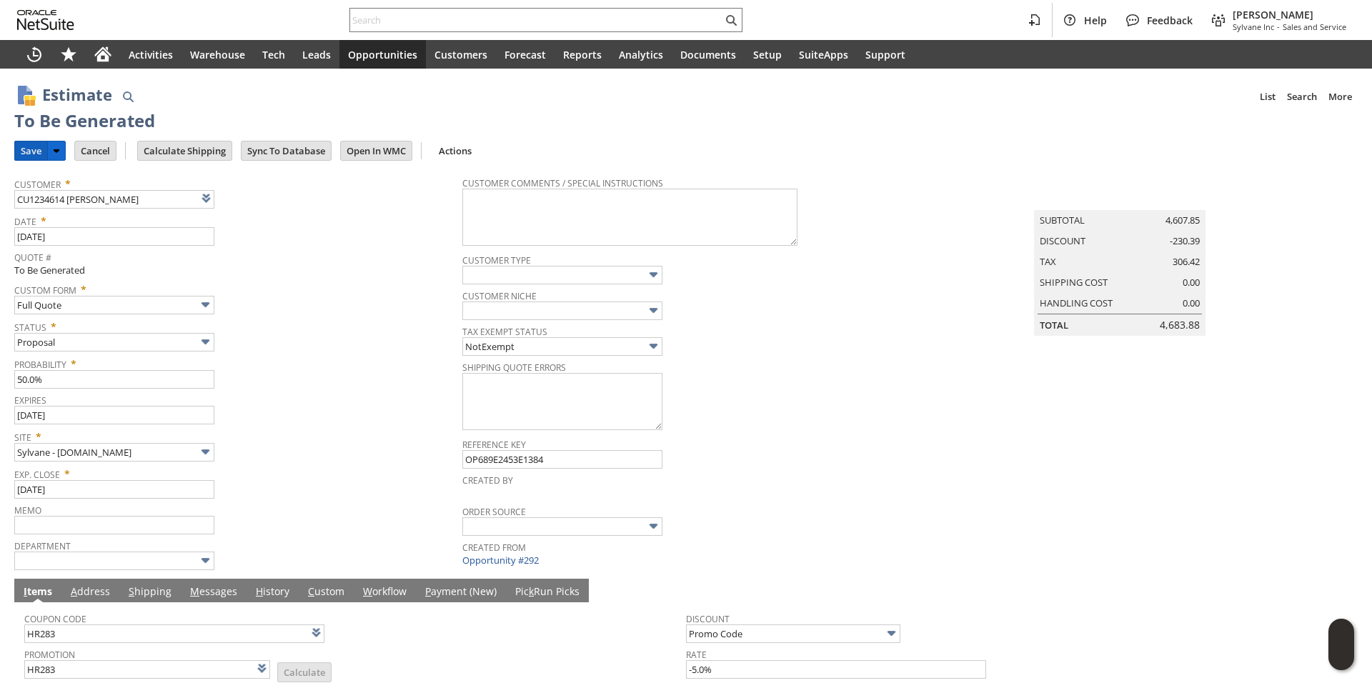
click at [26, 144] on input "Save" at bounding box center [31, 151] width 32 height 19
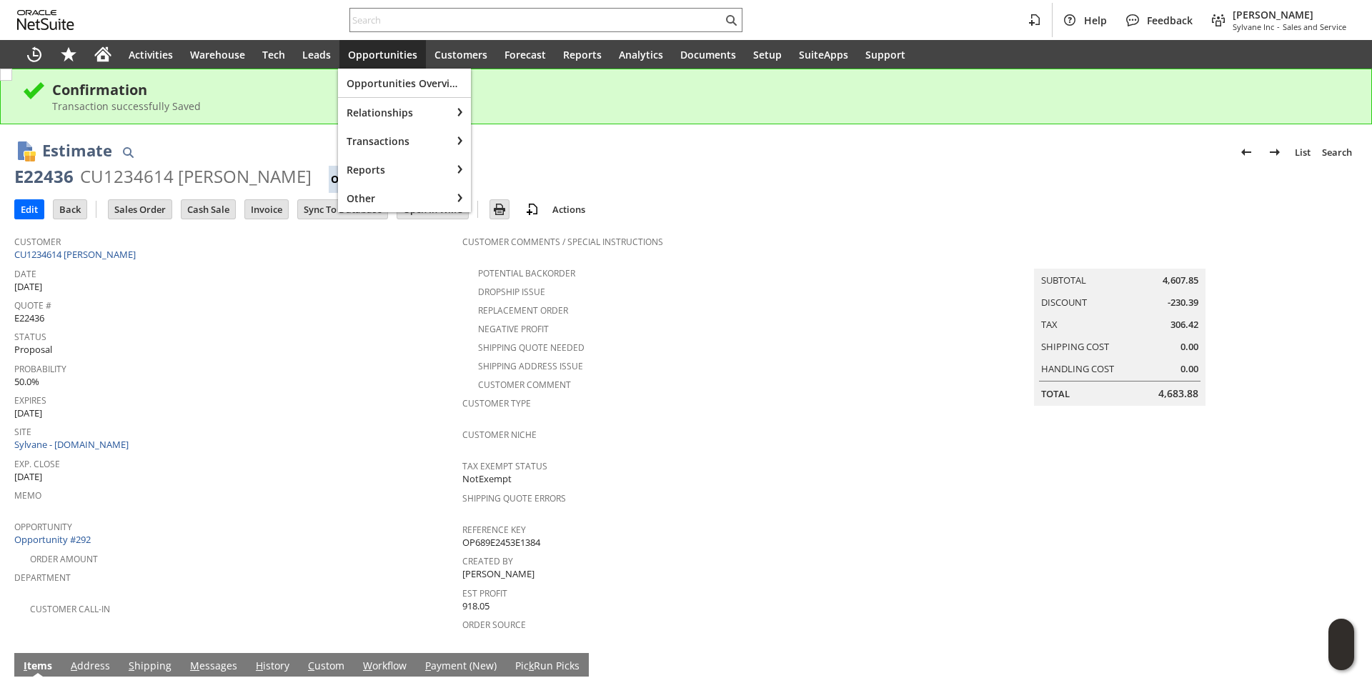
click at [384, 46] on div "Opportunities" at bounding box center [382, 54] width 86 height 29
